Goal: Check status

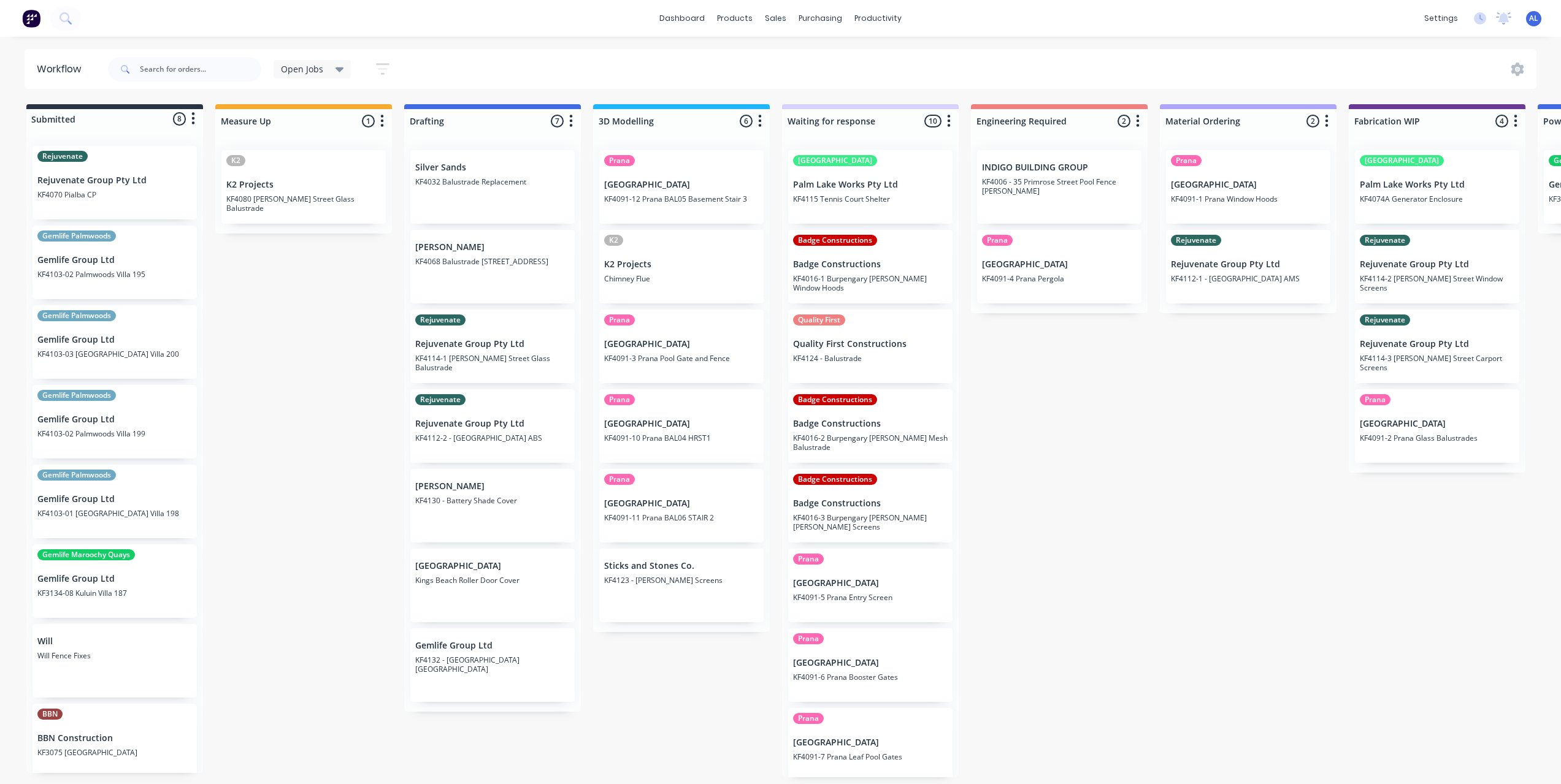
click at [1144, 466] on div "Submitted 8 Status colour #273444 hex #273444 Save Cancel Summaries Total order…" at bounding box center [1458, 440] width 2935 height 673
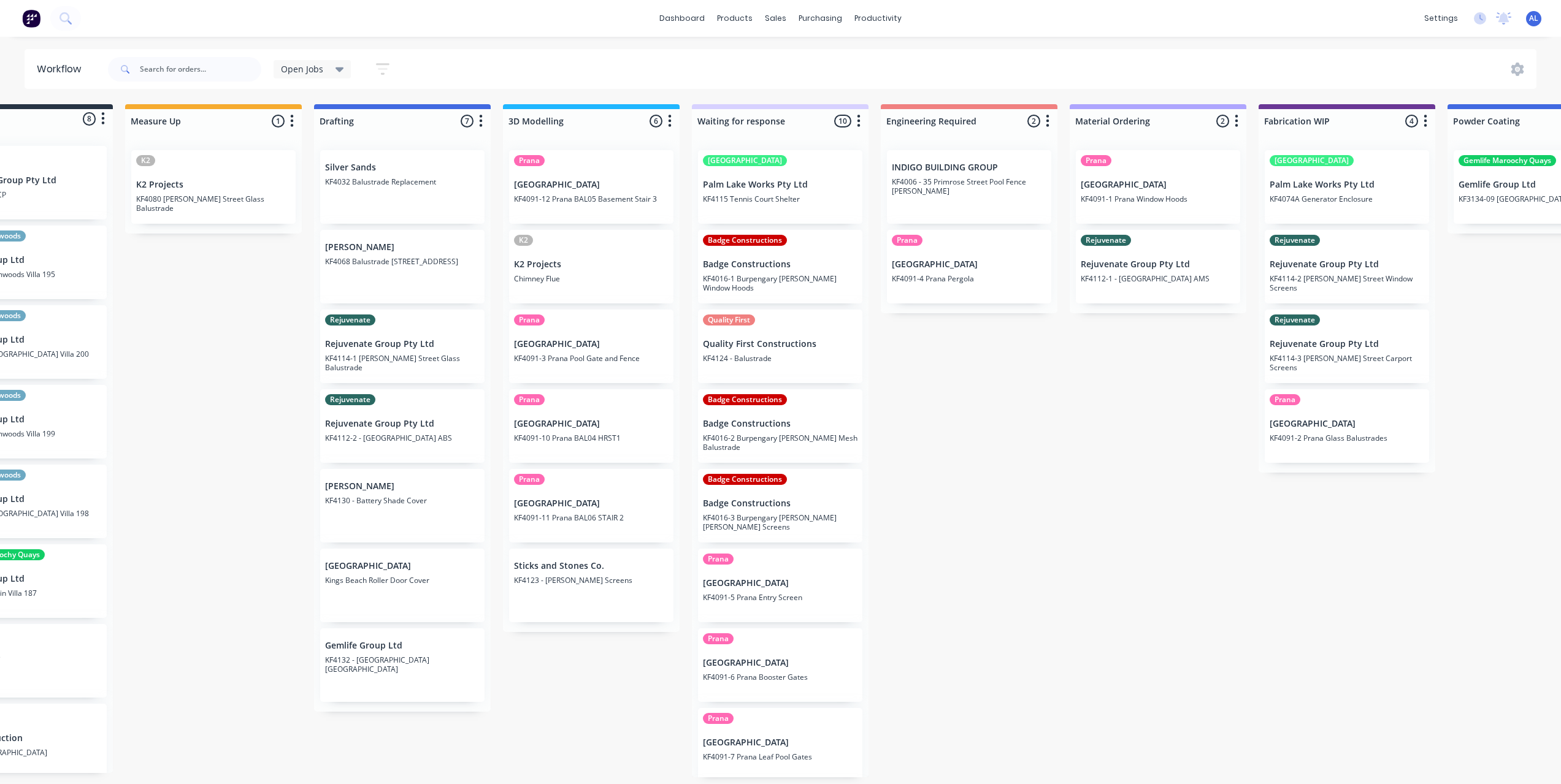
scroll to position [0, 90]
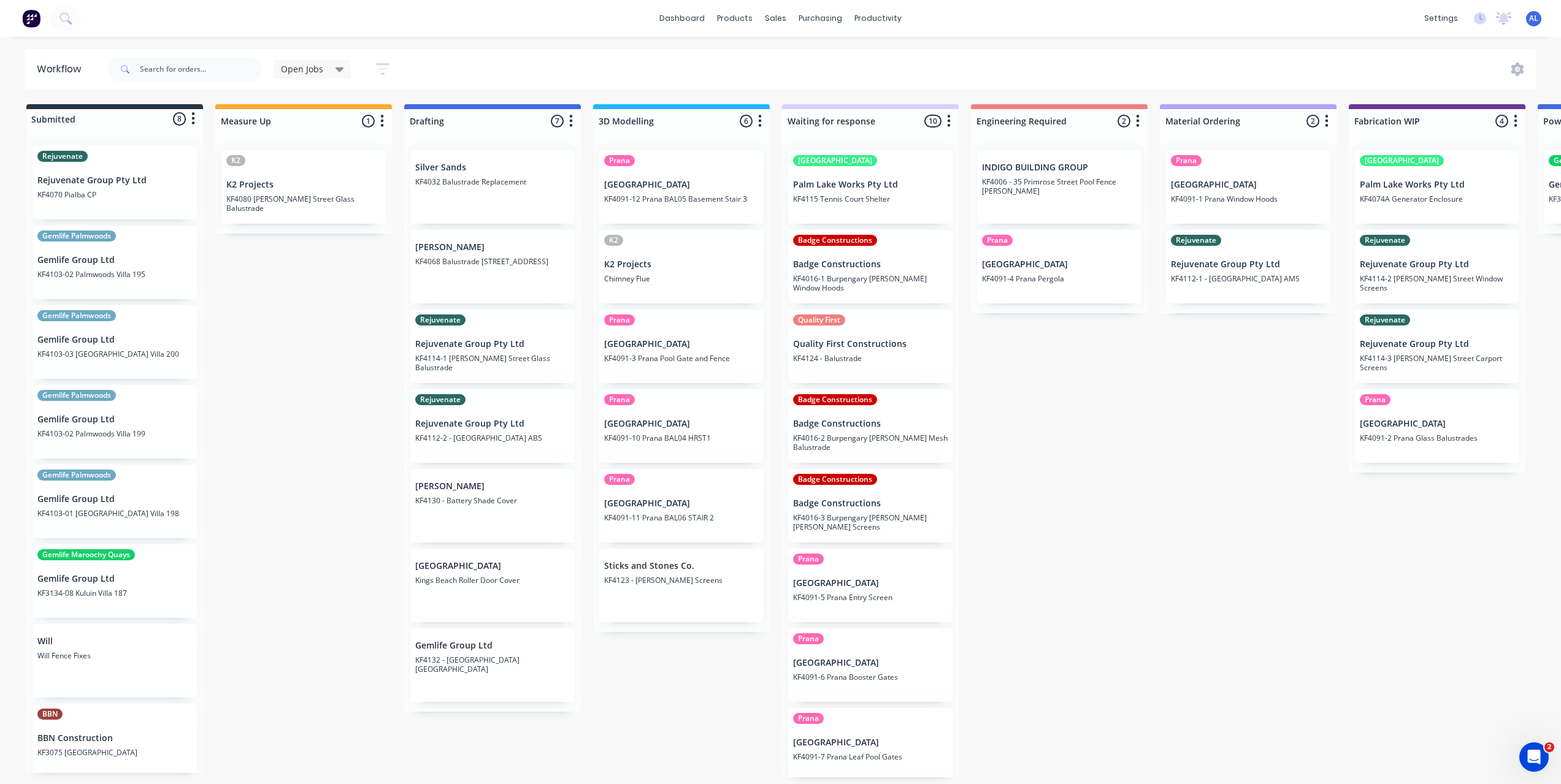
scroll to position [3, 0]
drag, startPoint x: 486, startPoint y: 682, endPoint x: 890, endPoint y: 511, distance: 438.7
click at [890, 511] on div "Submitted 8 Status colour #273444 hex #273444 Save Cancel Summaries Total order…" at bounding box center [1458, 440] width 2935 height 673
click at [1004, 531] on div "Submitted 8 Status colour #273444 hex #273444 Save Cancel Summaries Total order…" at bounding box center [1458, 440] width 2935 height 673
click at [348, 508] on div "Submitted 8 Status colour #273444 hex #273444 Save Cancel Summaries Total order…" at bounding box center [1458, 440] width 2935 height 673
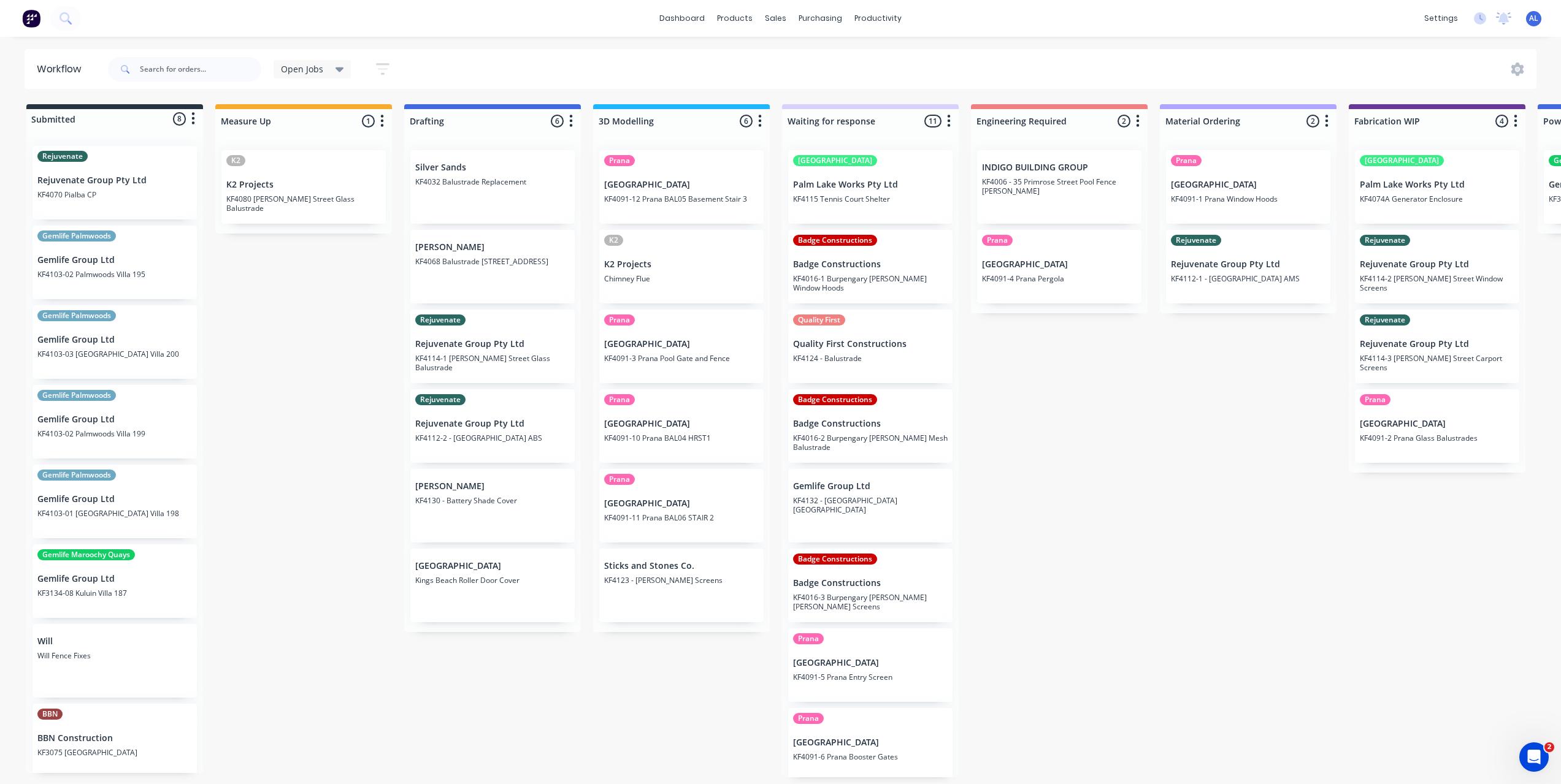
click at [348, 508] on div "Submitted 8 Status colour #273444 hex #273444 Save Cancel Summaries Total order…" at bounding box center [1458, 440] width 2935 height 673
click at [308, 404] on div "Submitted 8 Status colour #273444 hex #273444 Save Cancel Summaries Total order…" at bounding box center [1458, 440] width 2935 height 673
click at [1033, 384] on div "Submitted 8 Status colour #273444 hex #273444 Save Cancel Summaries Total order…" at bounding box center [1458, 440] width 2935 height 673
click at [1097, 432] on div "Submitted 8 Status colour #273444 hex #273444 Save Cancel Summaries Total order…" at bounding box center [1458, 440] width 2935 height 673
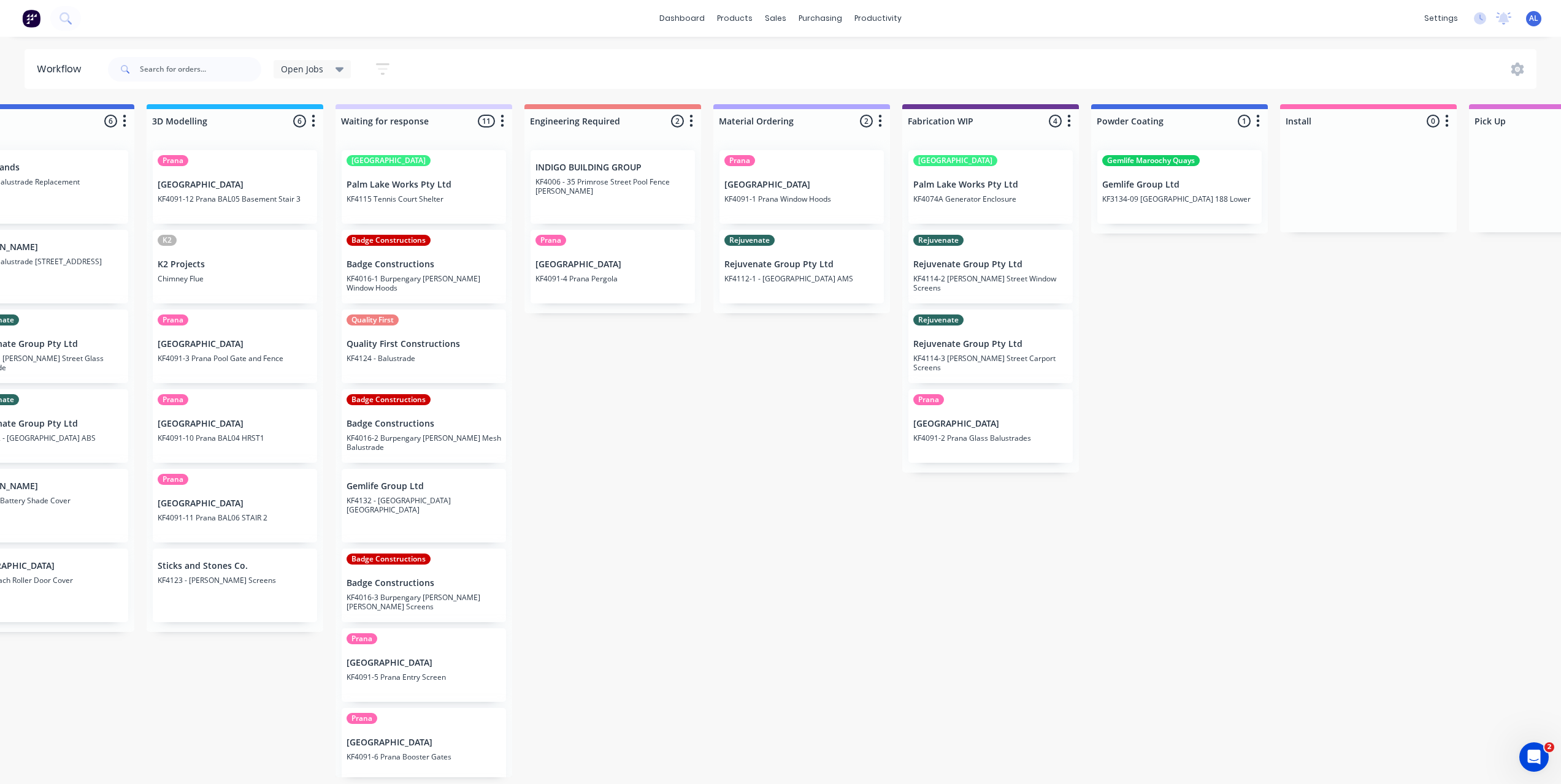
scroll to position [3, 448]
click at [770, 456] on div "Submitted 8 Status colour #273444 hex #273444 Save Cancel Summaries Total order…" at bounding box center [1010, 440] width 2935 height 673
click at [743, 411] on div "Submitted 8 Status colour #273444 hex #273444 Save Cancel Summaries Total order…" at bounding box center [1010, 440] width 2935 height 673
click at [660, 442] on div "Submitted 8 Status colour #273444 hex #273444 Save Cancel Summaries Total order…" at bounding box center [1010, 440] width 2935 height 673
click at [659, 442] on div "Submitted 8 Status colour #273444 hex #273444 Save Cancel Summaries Total order…" at bounding box center [1010, 440] width 2935 height 673
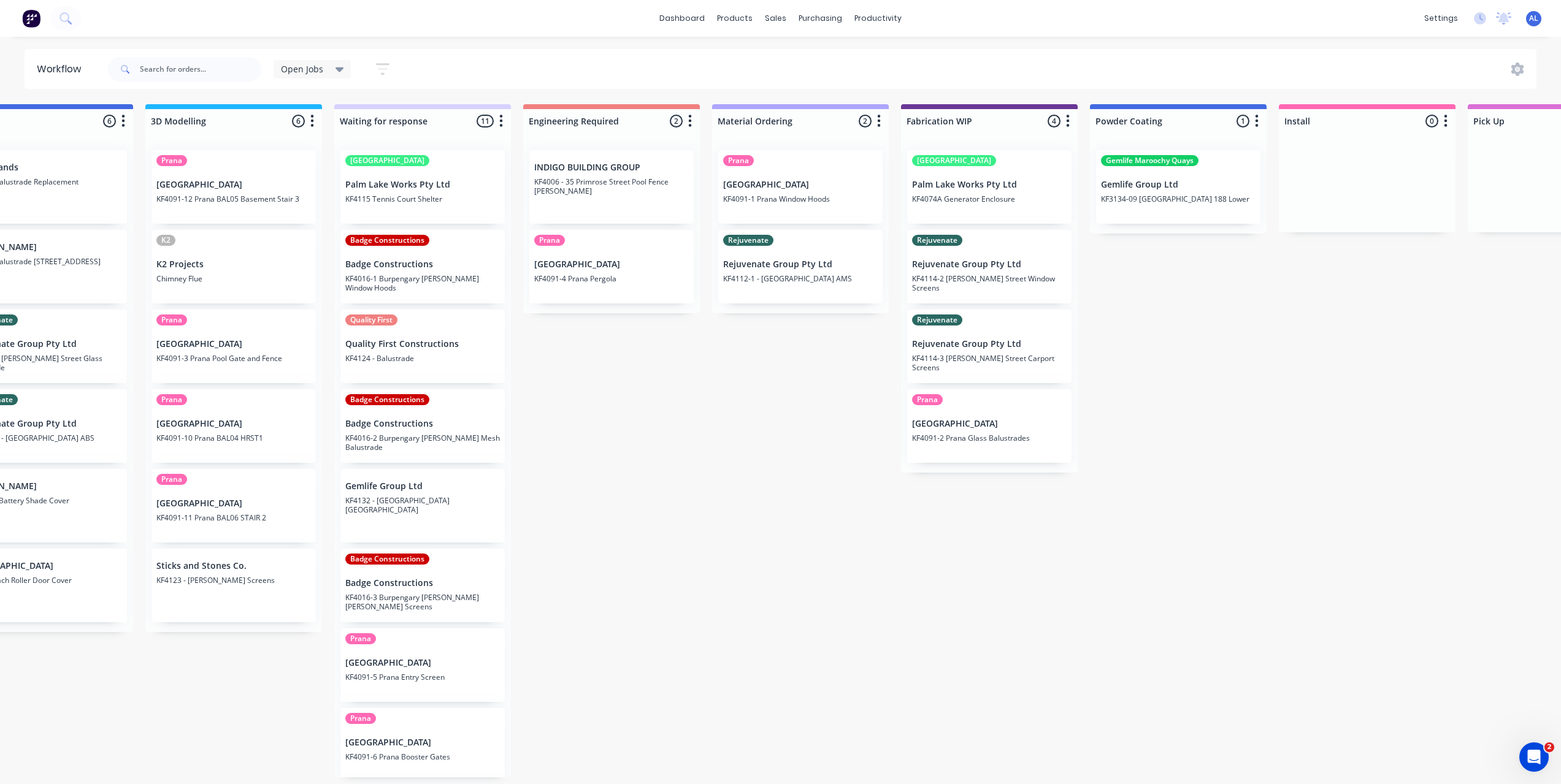
click at [604, 422] on div "Submitted 8 Status colour #273444 hex #273444 Save Cancel Summaries Total order…" at bounding box center [1010, 440] width 2935 height 673
click at [535, 408] on div "Submitted 8 Status colour #273444 hex #273444 Save Cancel Summaries Total order…" at bounding box center [1010, 440] width 2935 height 673
click at [567, 429] on div "Submitted 8 Status colour #273444 hex #273444 Save Cancel Summaries Total order…" at bounding box center [1010, 440] width 2935 height 673
click at [568, 429] on div "Submitted 8 Status colour #273444 hex #273444 Save Cancel Summaries Total order…" at bounding box center [1010, 440] width 2935 height 673
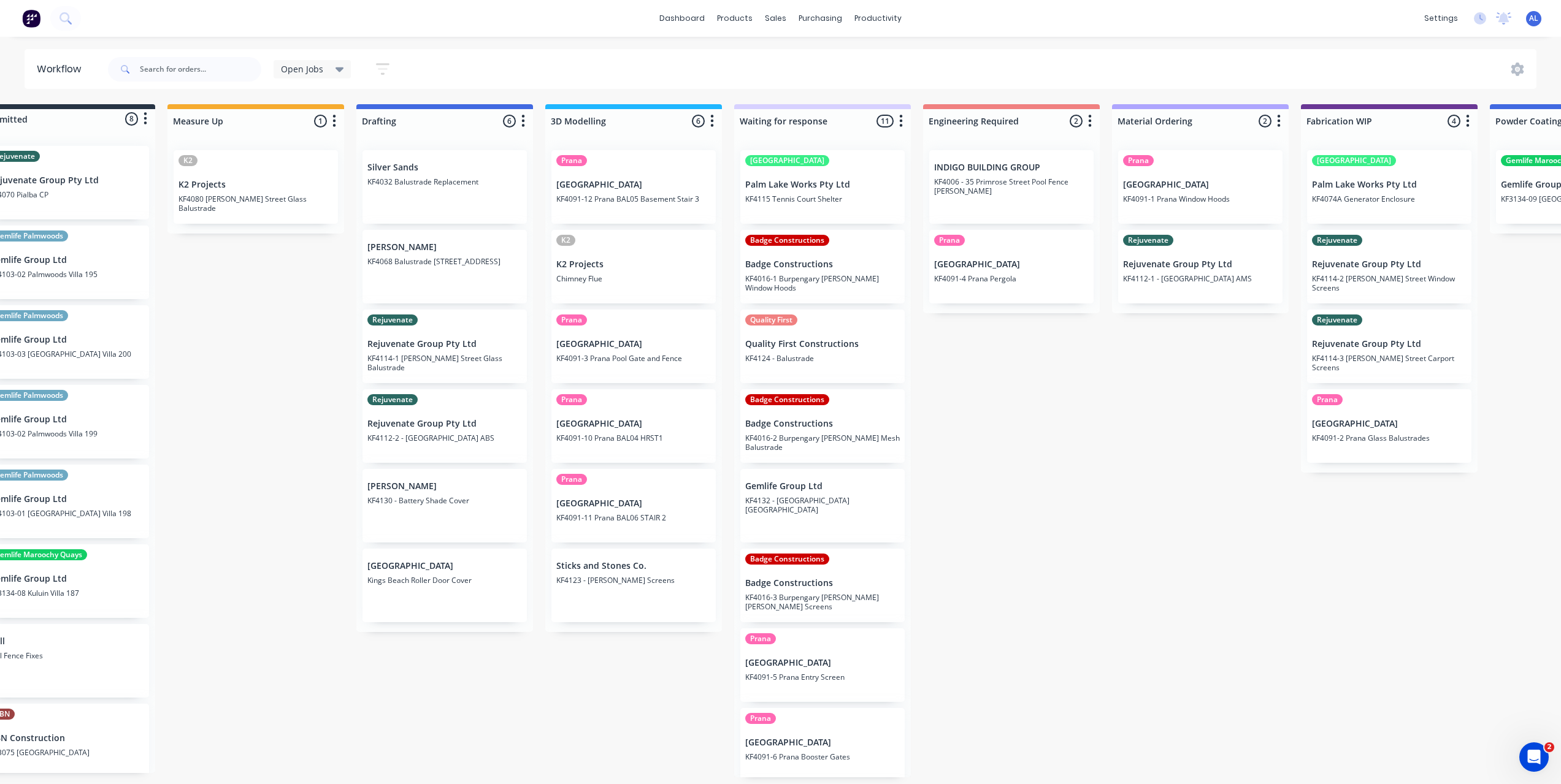
scroll to position [3, 72]
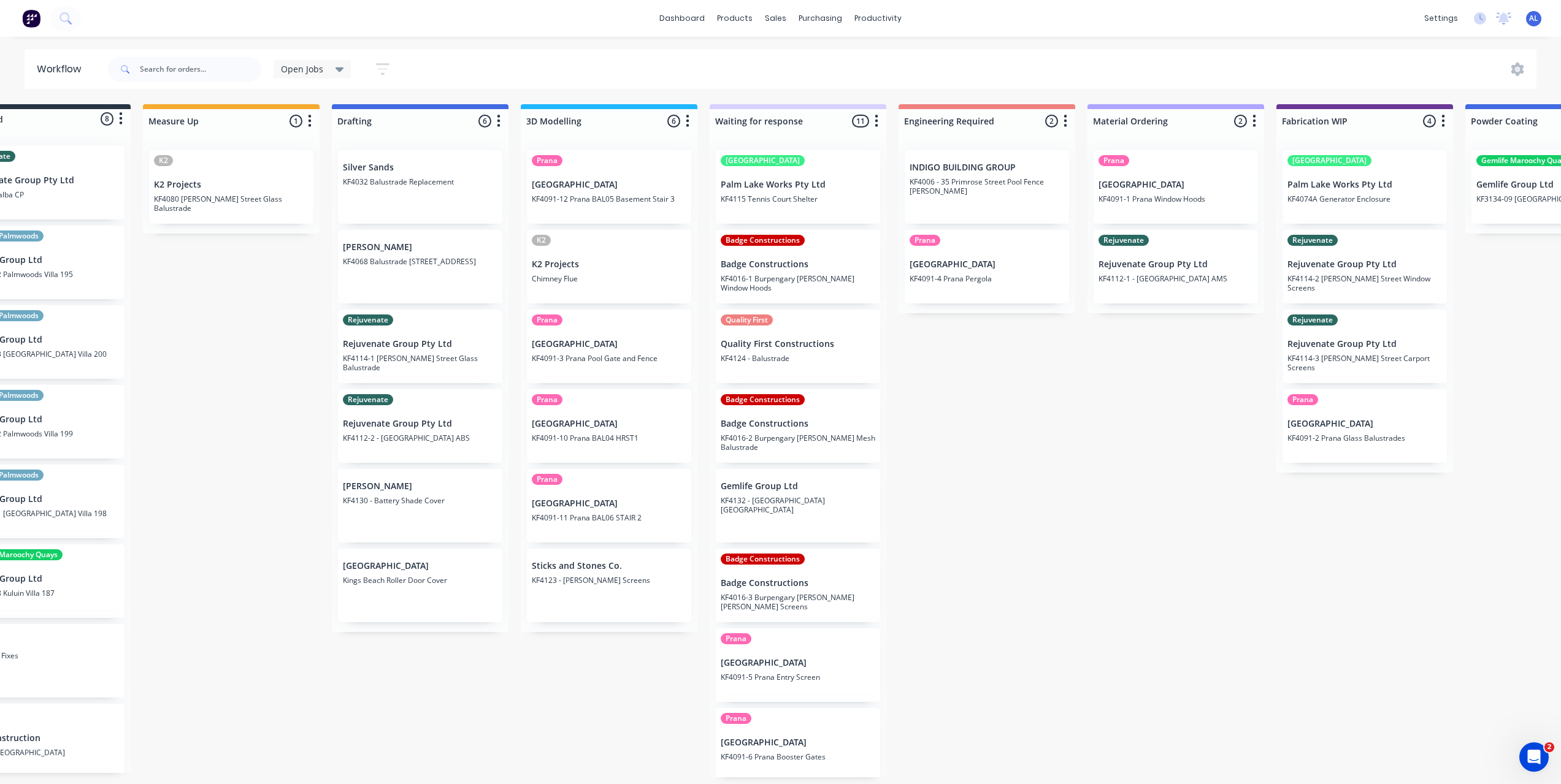
click at [281, 444] on div "Submitted 8 Status colour #273444 hex #273444 Save Cancel Summaries Total order…" at bounding box center [1386, 440] width 2935 height 673
click at [281, 443] on div "Submitted 8 Status colour #273444 hex #273444 Save Cancel Summaries Total order…" at bounding box center [1386, 440] width 2935 height 673
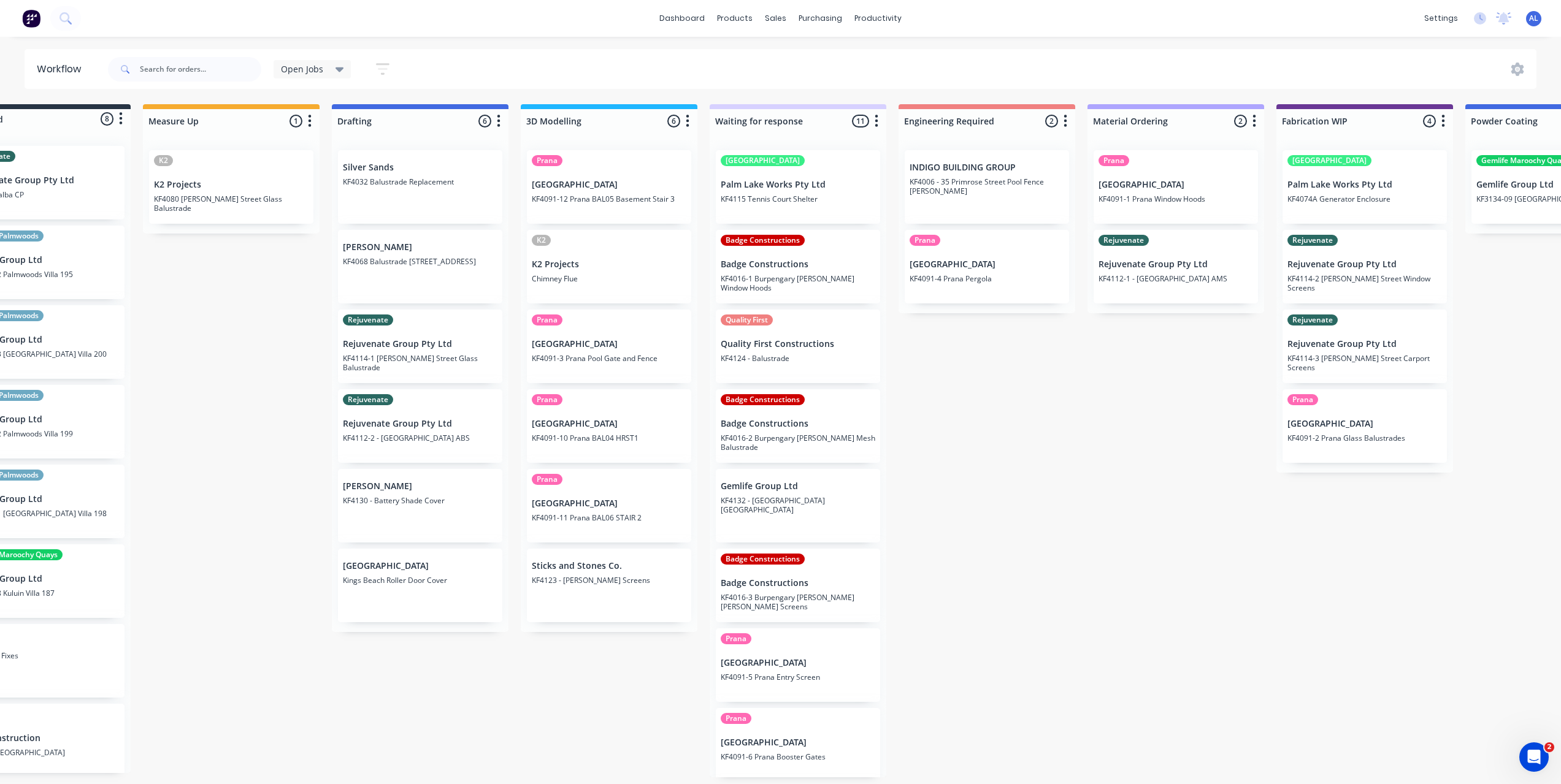
click at [276, 465] on div "Submitted 8 Status colour #273444 hex #273444 Save Cancel Summaries Total order…" at bounding box center [1386, 440] width 2935 height 673
click at [271, 465] on div "Submitted 8 Status colour #273444 hex #273444 Save Cancel Summaries Total order…" at bounding box center [1386, 440] width 2935 height 673
click at [1001, 493] on div "Submitted 8 Status colour #273444 hex #273444 Save Cancel Summaries Total order…" at bounding box center [1386, 440] width 2935 height 673
click at [1019, 392] on div "Submitted 8 Status colour #273444 hex #273444 Save Cancel Summaries Total order…" at bounding box center [1386, 440] width 2935 height 673
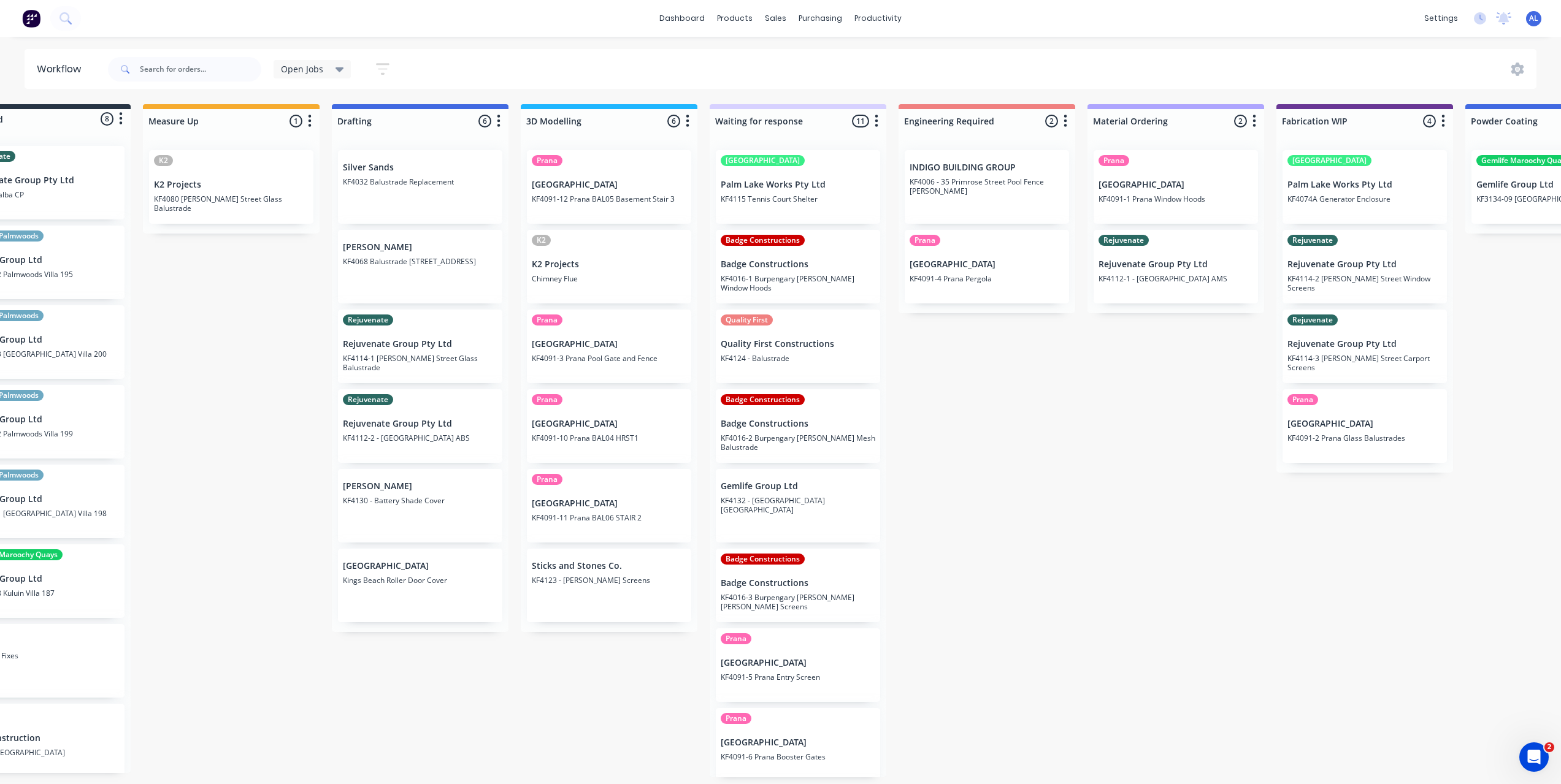
click at [1086, 517] on div "Submitted 8 Status colour #273444 hex #273444 Save Cancel Summaries Total order…" at bounding box center [1386, 440] width 2935 height 673
click at [293, 335] on div "Submitted 8 Status colour #273444 hex #273444 Save Cancel Summaries Total order…" at bounding box center [1386, 440] width 2935 height 673
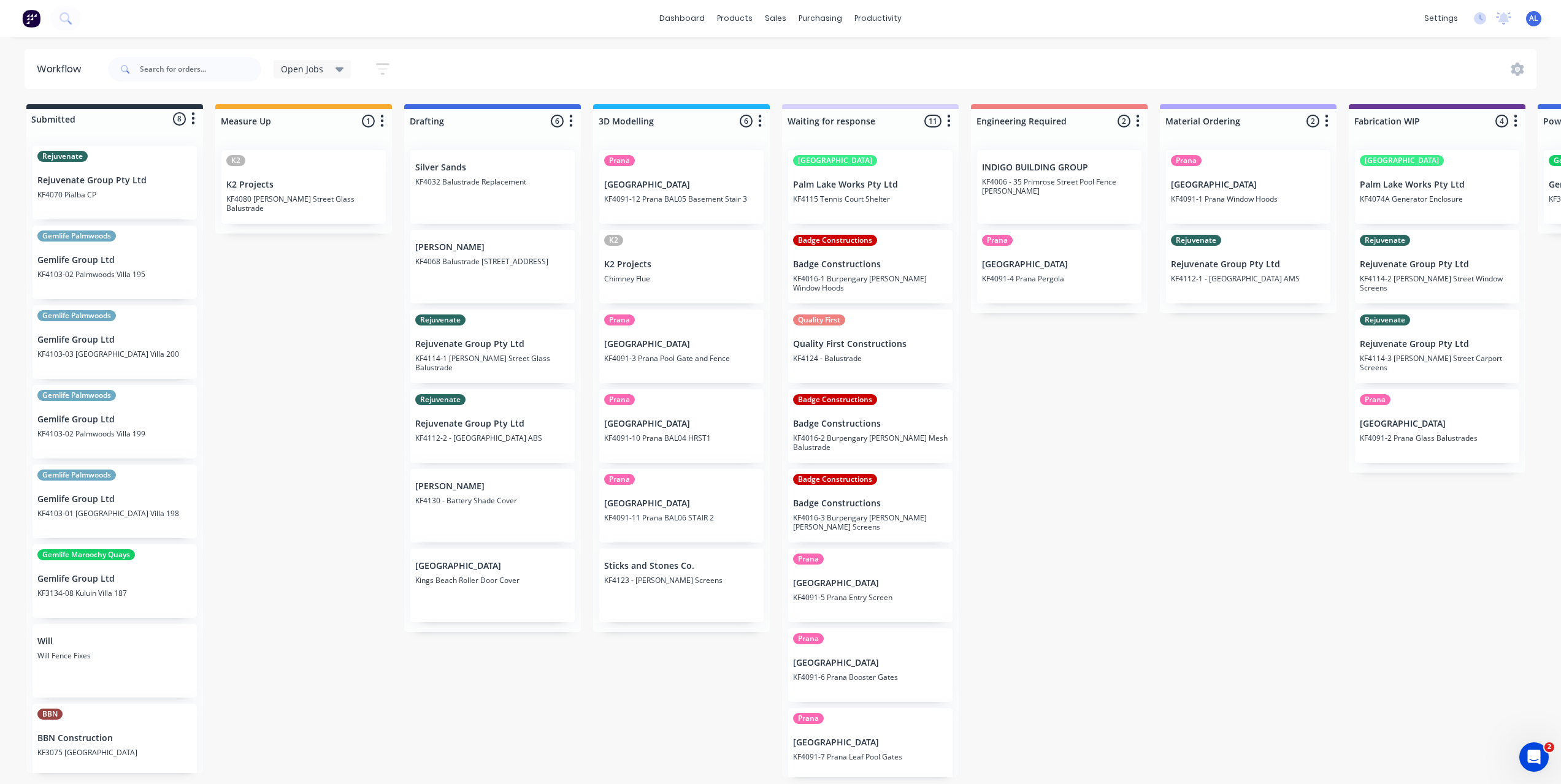
click at [1045, 516] on div "Submitted 8 Status colour #273444 hex #273444 Save Cancel Summaries Total order…" at bounding box center [1458, 440] width 2935 height 673
drag, startPoint x: 1029, startPoint y: 443, endPoint x: 1022, endPoint y: 444, distance: 7.1
click at [1022, 444] on div "Submitted 8 Status colour #273444 hex #273444 Save Cancel Summaries Total order…" at bounding box center [1458, 440] width 2935 height 673
click at [1002, 447] on div "Submitted 8 Status colour #273444 hex #273444 Save Cancel Summaries Total order…" at bounding box center [1458, 440] width 2935 height 673
click at [1015, 441] on div "Submitted 8 Status colour #273444 hex #273444 Save Cancel Summaries Total order…" at bounding box center [1458, 440] width 2935 height 673
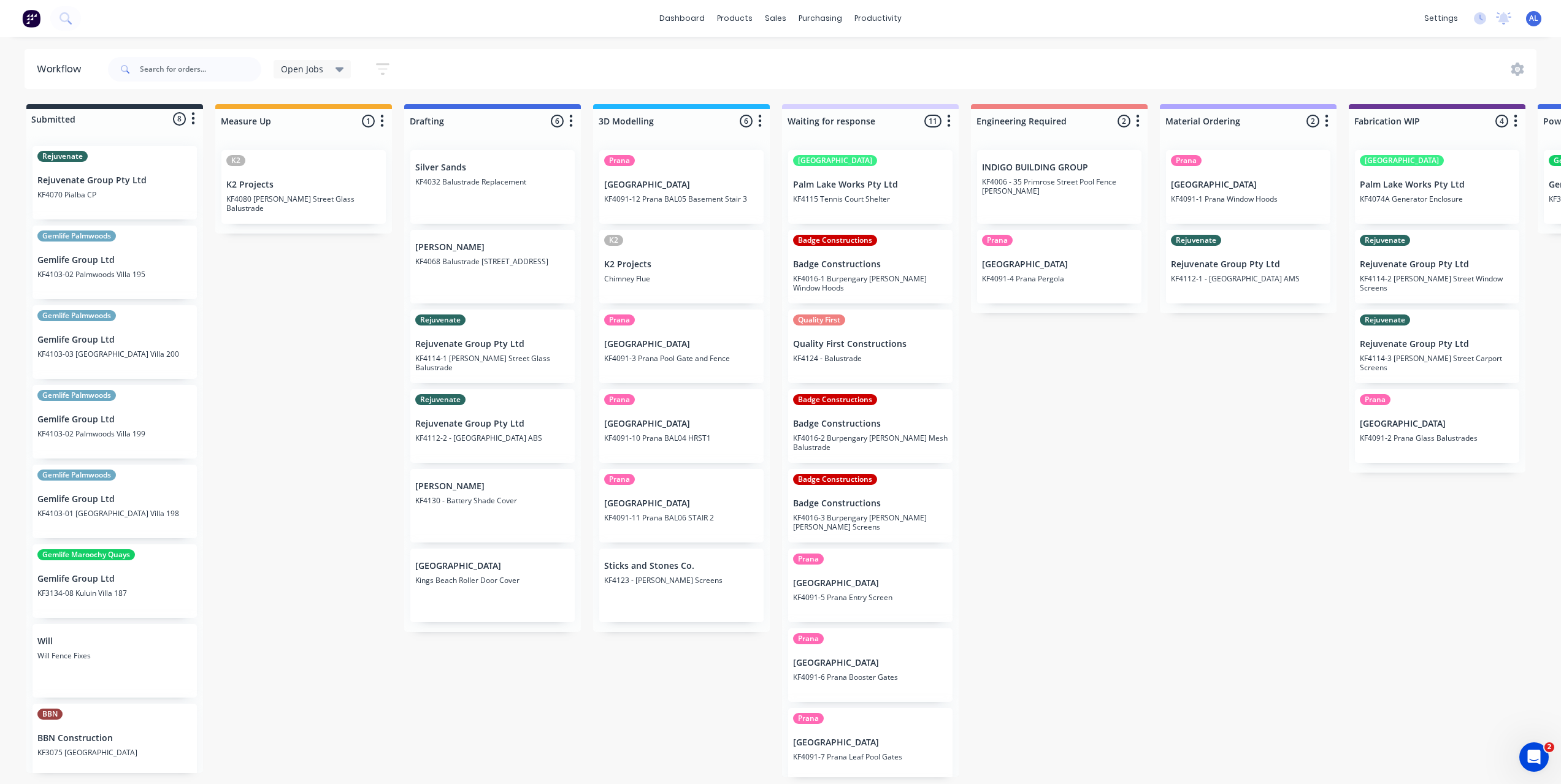
click at [471, 663] on div "Submitted 8 Status colour #273444 hex #273444 Save Cancel Summaries Total order…" at bounding box center [1458, 440] width 2935 height 673
click at [1005, 572] on div "Submitted 8 Status colour #273444 hex #273444 Save Cancel Summaries Total order…" at bounding box center [1458, 440] width 2935 height 673
click at [1043, 539] on div "Submitted 8 Status colour #273444 hex #273444 Save Cancel Summaries Total order…" at bounding box center [1458, 440] width 2935 height 673
click at [1048, 517] on div "Submitted 8 Status colour #273444 hex #273444 Save Cancel Summaries Total order…" at bounding box center [1458, 440] width 2935 height 673
click at [1022, 521] on div "Submitted 8 Status colour #273444 hex #273444 Save Cancel Summaries Total order…" at bounding box center [1458, 440] width 2935 height 673
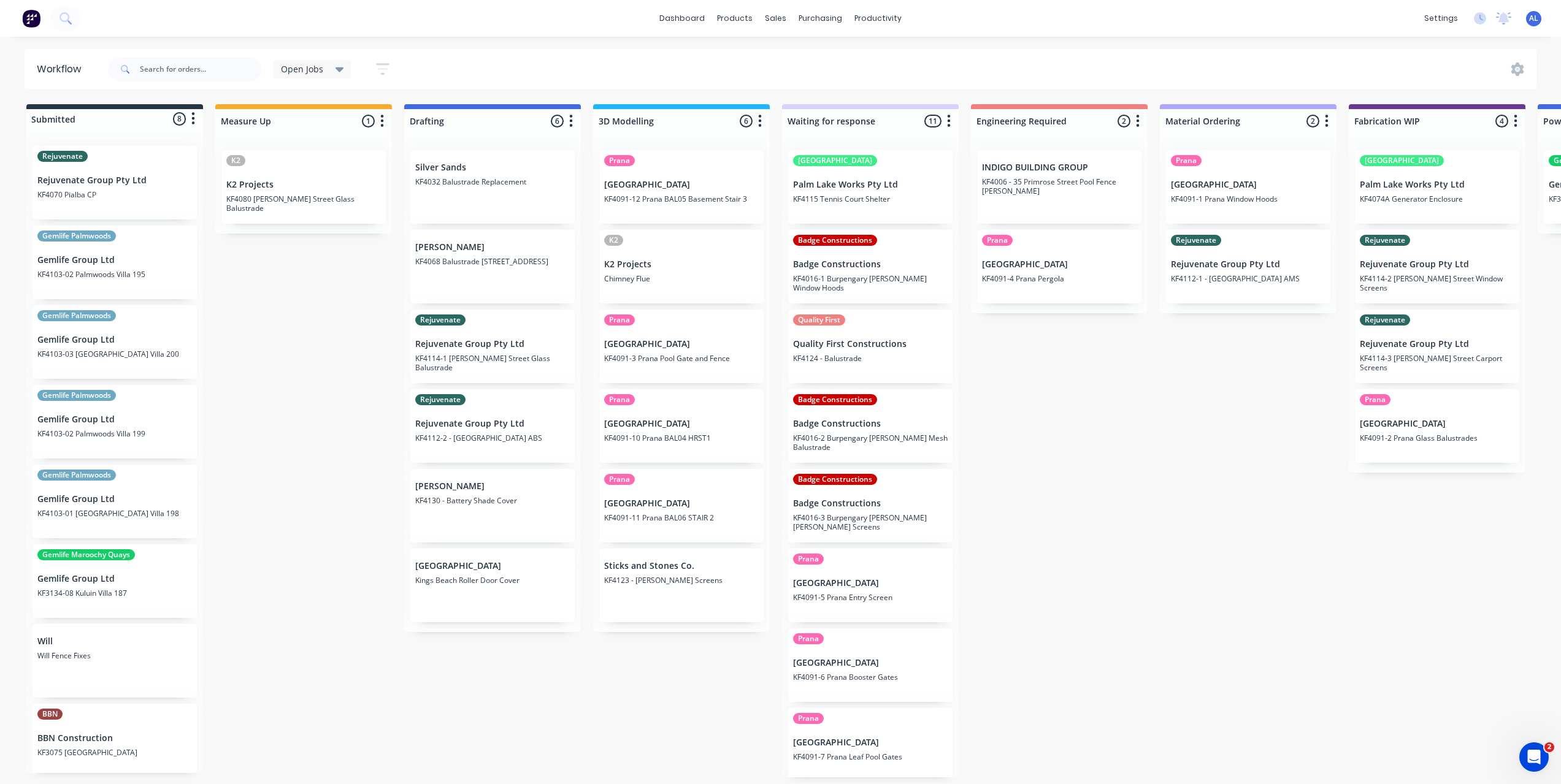
click at [1160, 443] on div "Submitted 8 Status colour #273444 hex #273444 Save Cancel Summaries Total order…" at bounding box center [1458, 440] width 2935 height 673
click at [380, 506] on div "Submitted 8 Status colour #273444 hex #273444 Save Cancel Summaries Total order…" at bounding box center [1458, 440] width 2935 height 673
click at [1063, 499] on div "Submitted 8 Status colour #273444 hex #273444 Save Cancel Summaries Total order…" at bounding box center [1458, 440] width 2935 height 673
click at [336, 362] on div "Submitted 8 Status colour #273444 hex #273444 Save Cancel Summaries Total order…" at bounding box center [1458, 440] width 2935 height 673
click at [338, 533] on div "Submitted 8 Status colour #273444 hex #273444 Save Cancel Summaries Total order…" at bounding box center [1458, 440] width 2935 height 673
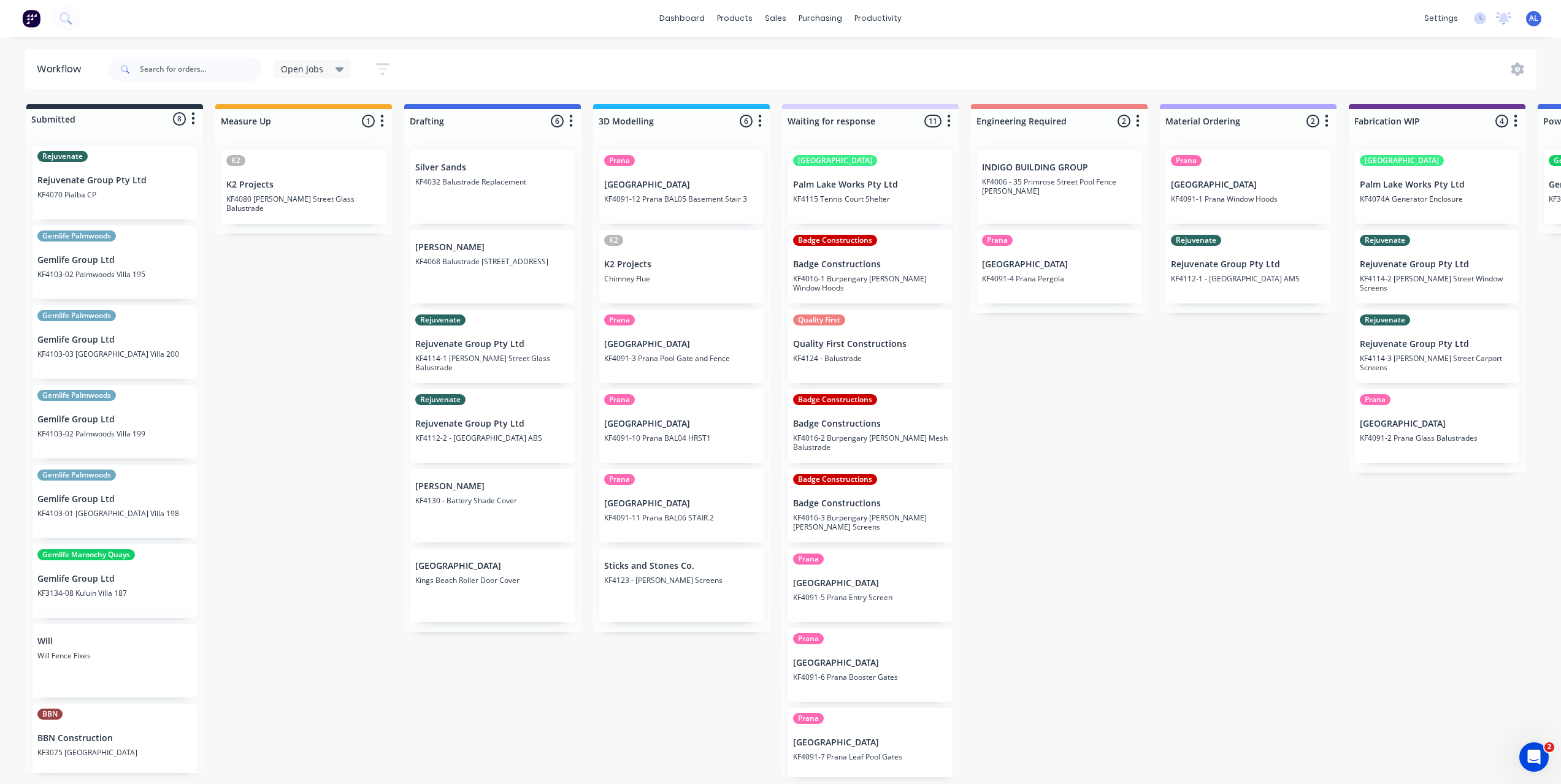
click at [350, 525] on div "Submitted 8 Status colour #273444 hex #273444 Save Cancel Summaries Total order…" at bounding box center [1458, 440] width 2935 height 673
click at [377, 430] on div "Submitted 8 Status colour #273444 hex #273444 Save Cancel Summaries Total order…" at bounding box center [1458, 440] width 2935 height 673
click at [1014, 526] on div "Submitted 8 Status colour #273444 hex #273444 Save Cancel Summaries Total order…" at bounding box center [1458, 440] width 2935 height 673
click at [710, 674] on div "Submitted 8 Status colour #273444 hex #273444 Save Cancel Summaries Total order…" at bounding box center [1458, 440] width 2935 height 673
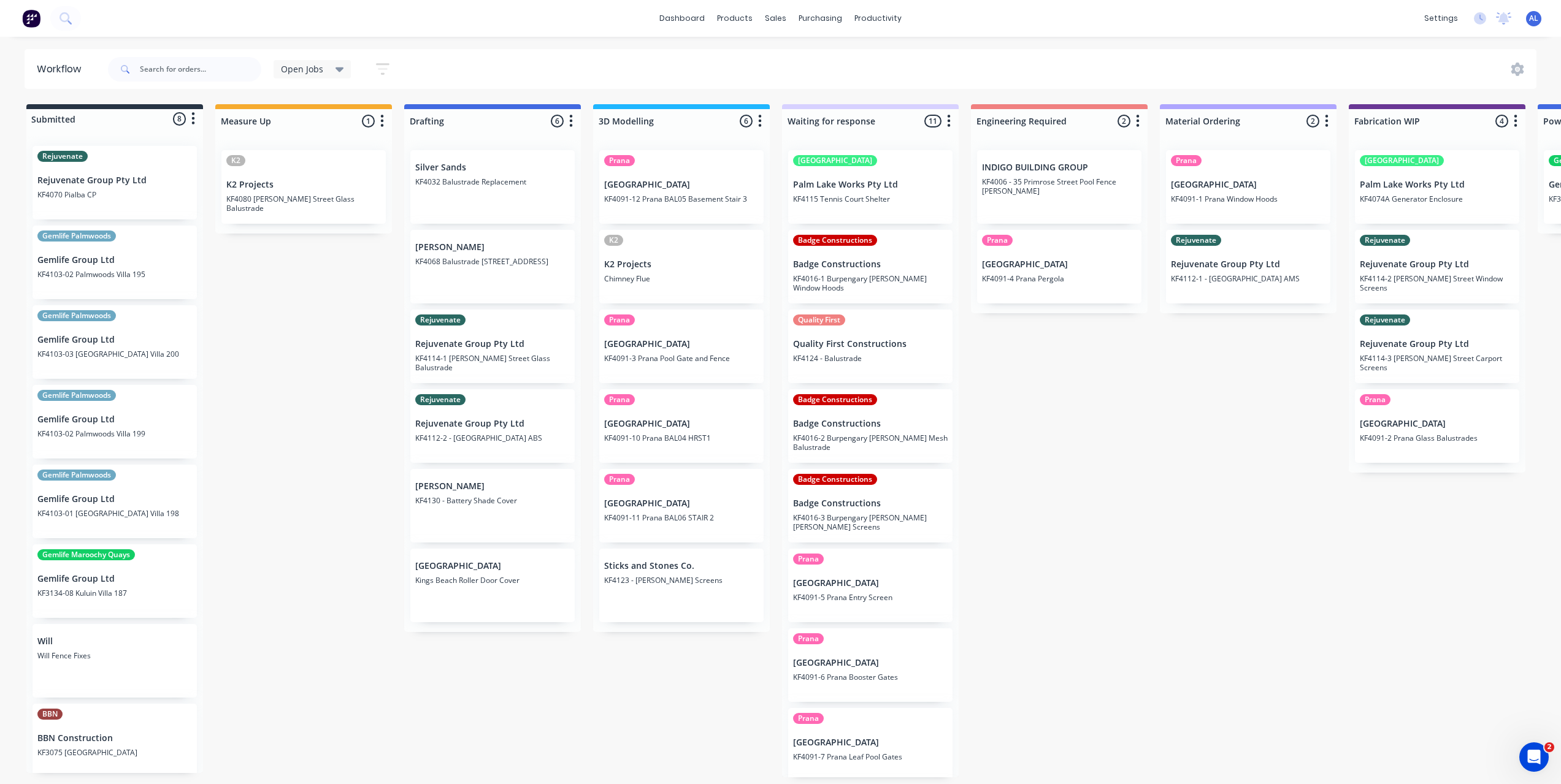
click at [1049, 612] on div "Submitted 8 Status colour #273444 hex #273444 Save Cancel Summaries Total order…" at bounding box center [1458, 440] width 2935 height 673
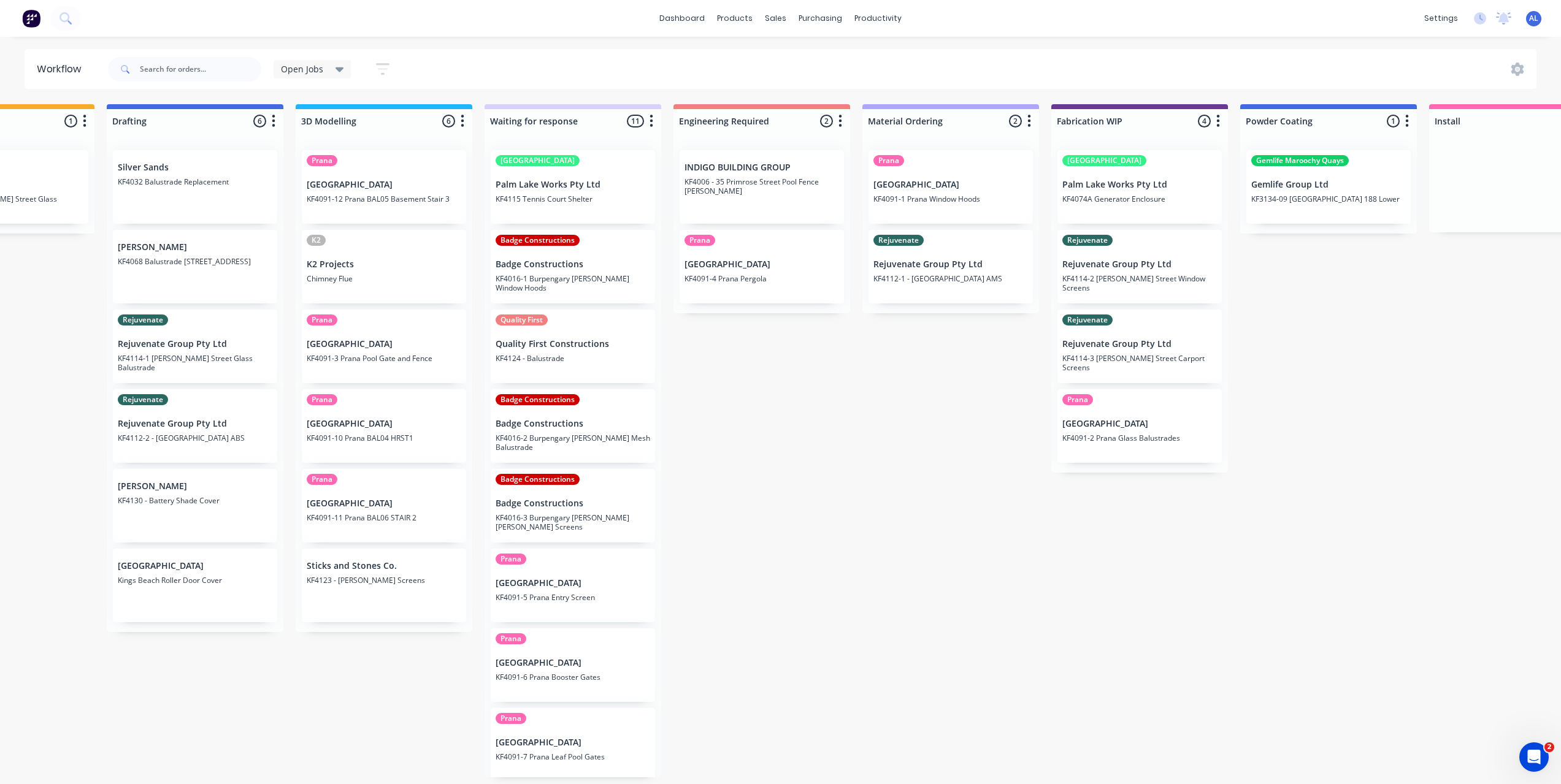
click at [870, 487] on div "Submitted 8 Status colour #273444 hex #273444 Save Cancel Summaries Total order…" at bounding box center [1161, 440] width 2935 height 673
click at [329, 679] on div "Submitted 8 Status colour #273444 hex #273444 Save Cancel Summaries Total order…" at bounding box center [1161, 440] width 2935 height 673
click at [56, 531] on div "Submitted 8 Status colour #273444 hex #273444 Save Cancel Summaries Total order…" at bounding box center [1161, 440] width 2935 height 673
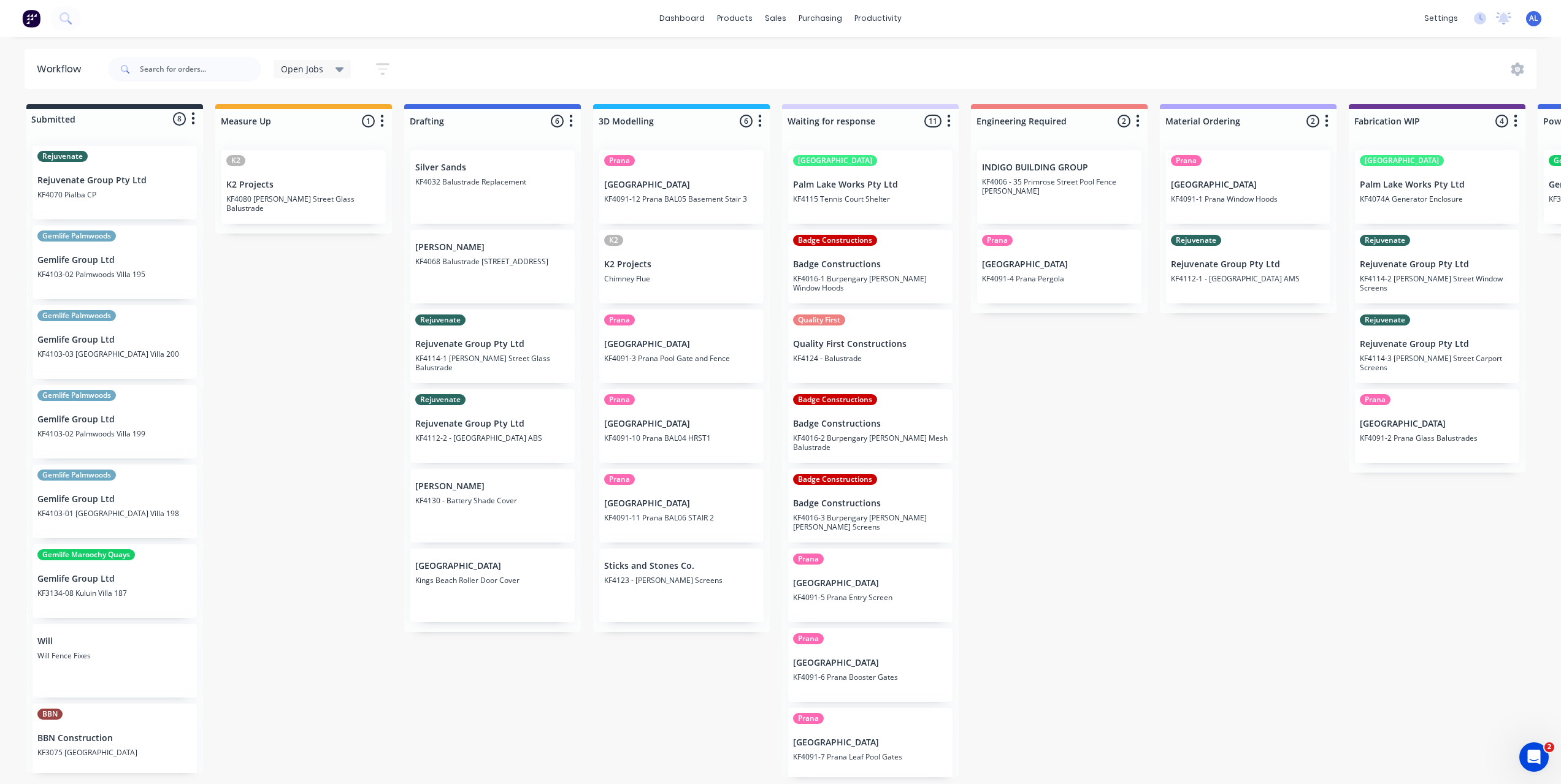
click at [292, 558] on div "Submitted 8 Status colour #273444 hex #273444 Save Cancel Summaries Total order…" at bounding box center [1458, 440] width 2935 height 673
click at [338, 385] on div "Submitted 8 Status colour #273444 hex #273444 Save Cancel Summaries Total order…" at bounding box center [1458, 440] width 2935 height 673
click at [1078, 548] on div "Submitted 8 Status colour #273444 hex #273444 Save Cancel Summaries Total order…" at bounding box center [1458, 440] width 2935 height 673
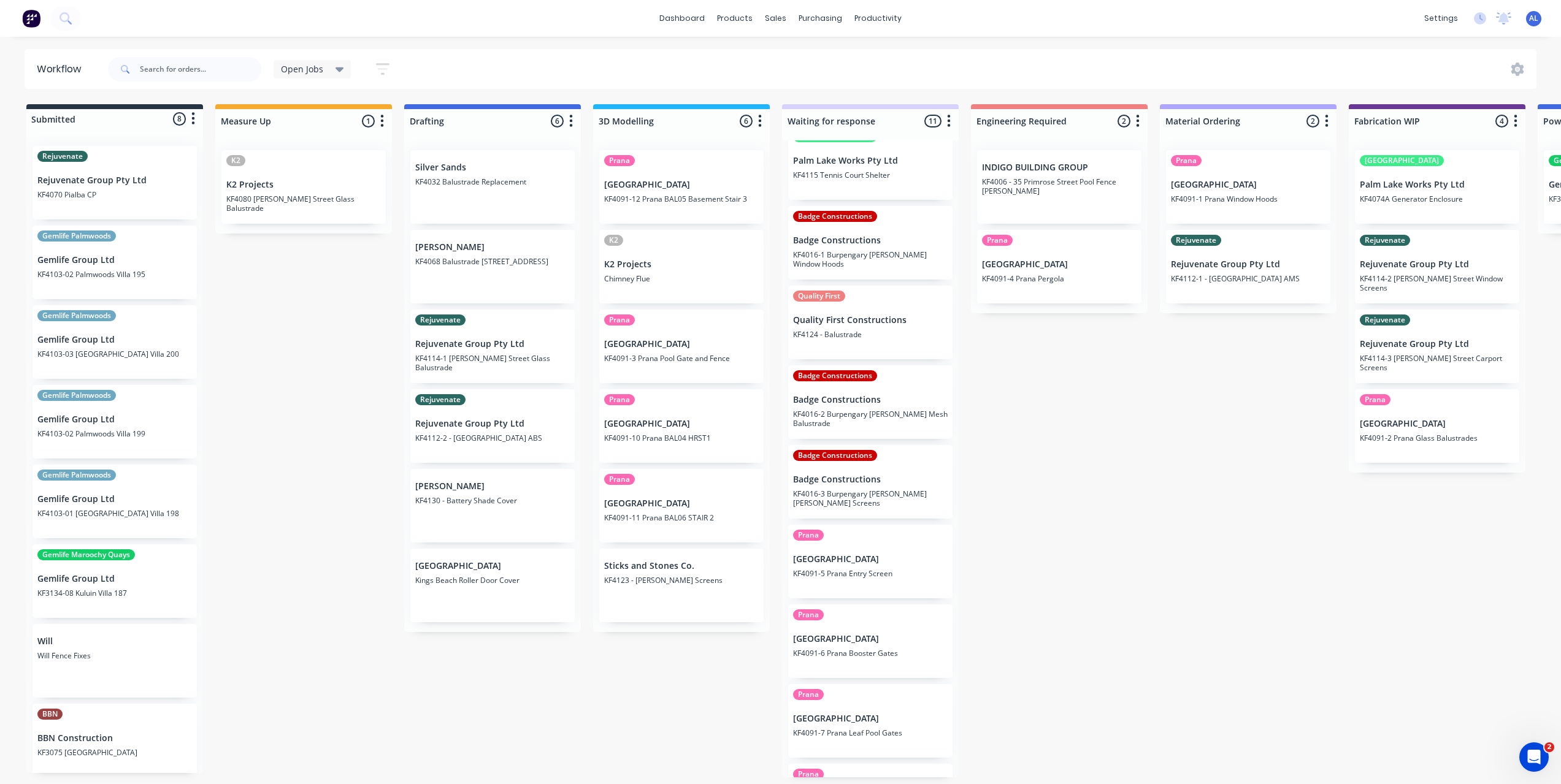
scroll to position [0, 0]
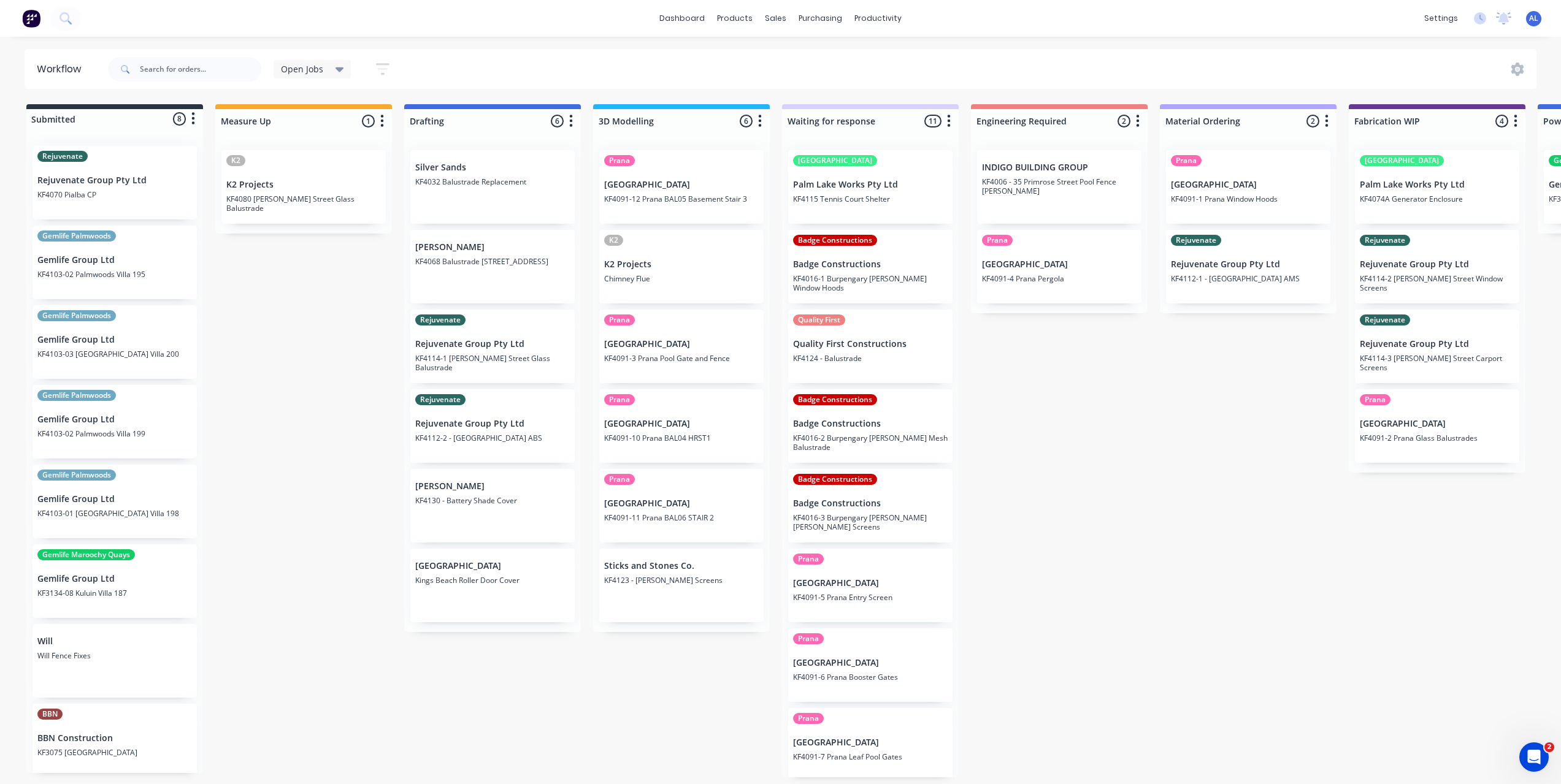
click at [1074, 408] on div "Submitted 8 Status colour #273444 hex #273444 Save Cancel Summaries Total order…" at bounding box center [1458, 440] width 2935 height 673
click at [329, 496] on div "Submitted 8 Status colour #273444 hex #273444 Save Cancel Summaries Total order…" at bounding box center [1458, 440] width 2935 height 673
click at [1005, 445] on div "Submitted 8 Status colour #273444 hex #273444 Save Cancel Summaries Total order…" at bounding box center [1458, 440] width 2935 height 673
